Goal: Task Accomplishment & Management: Complete application form

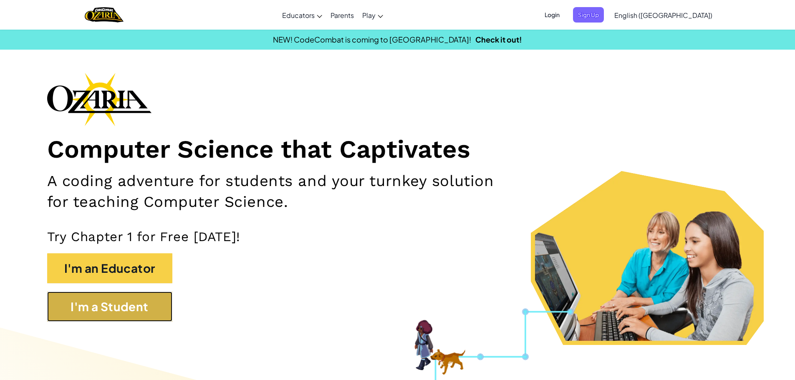
click at [146, 316] on button "I'm a Student" at bounding box center [109, 307] width 125 height 30
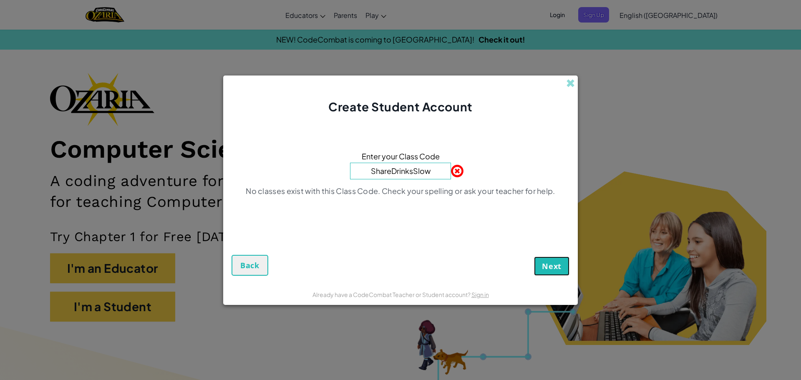
click at [543, 259] on button "Next" at bounding box center [551, 266] width 35 height 19
click at [412, 173] on input "ShareDrinksSlow" at bounding box center [400, 171] width 101 height 17
type input "ShareDrinkSlow"
click at [541, 257] on button "Next" at bounding box center [551, 266] width 35 height 19
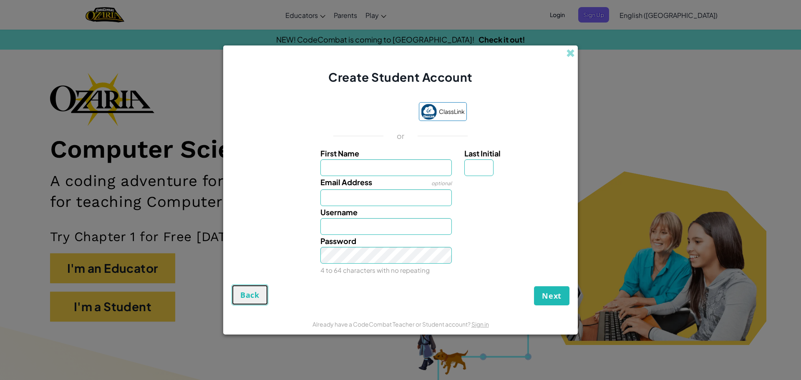
click at [250, 292] on span "Back" at bounding box center [249, 295] width 19 height 10
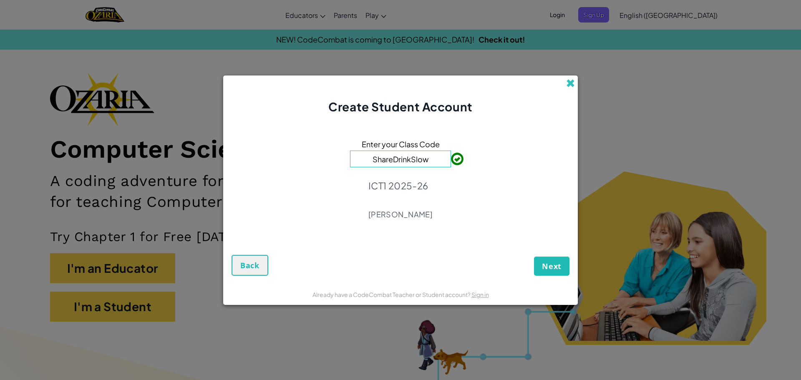
click at [573, 79] on span at bounding box center [570, 83] width 9 height 9
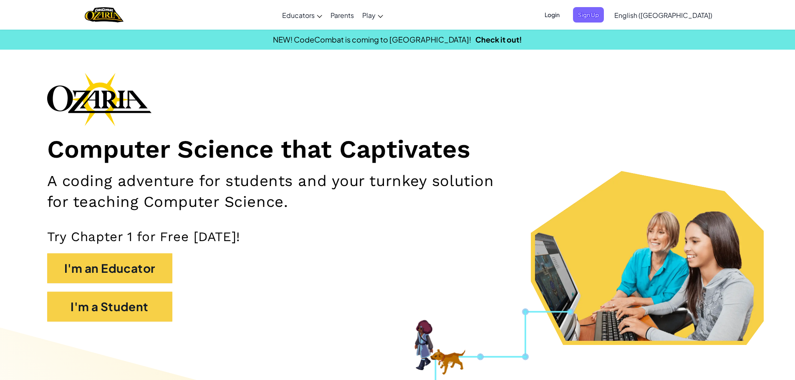
click at [564, 11] on span "Login" at bounding box center [551, 14] width 25 height 15
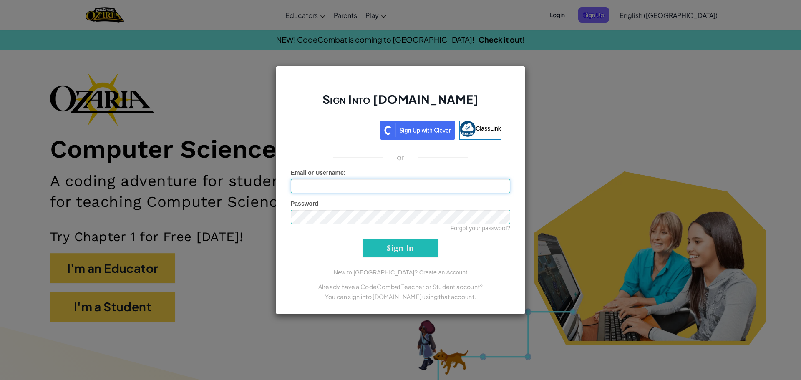
type input "EVIL_BEING"
click at [386, 253] on input "Sign In" at bounding box center [400, 248] width 76 height 19
